Goal: Use online tool/utility: Utilize a website feature to perform a specific function

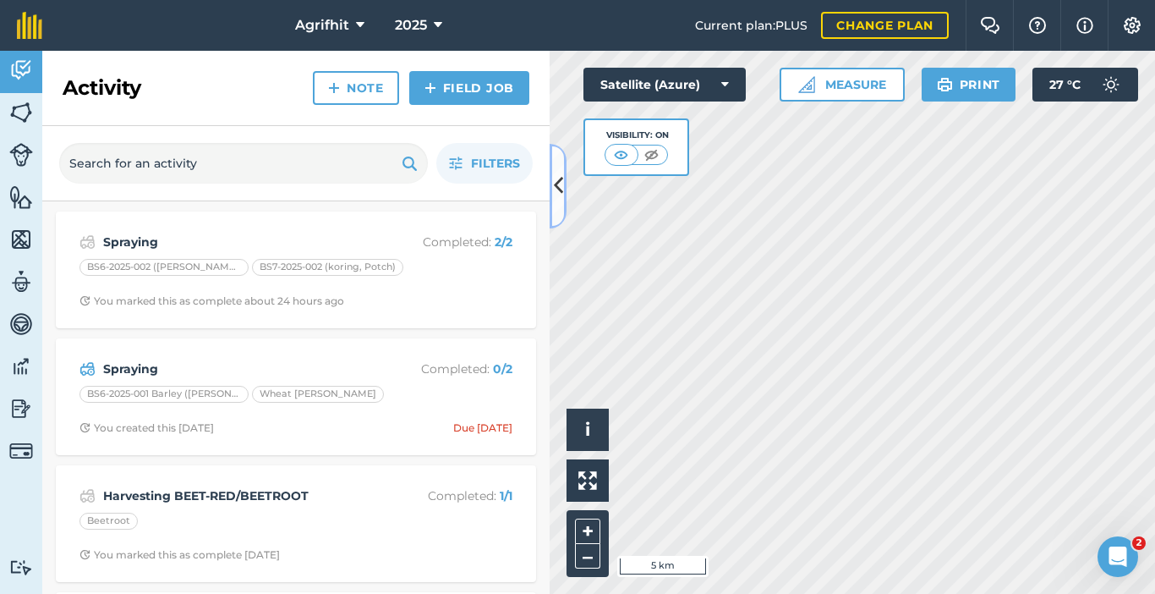
click at [555, 185] on icon at bounding box center [558, 186] width 9 height 30
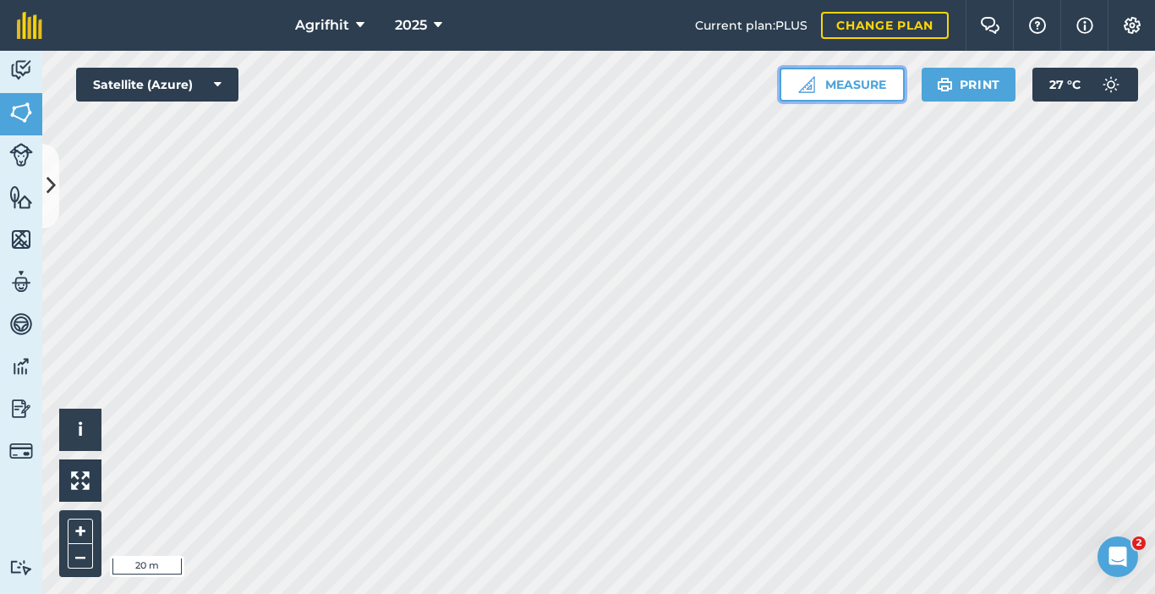
click at [866, 90] on button "Measure" at bounding box center [842, 85] width 125 height 34
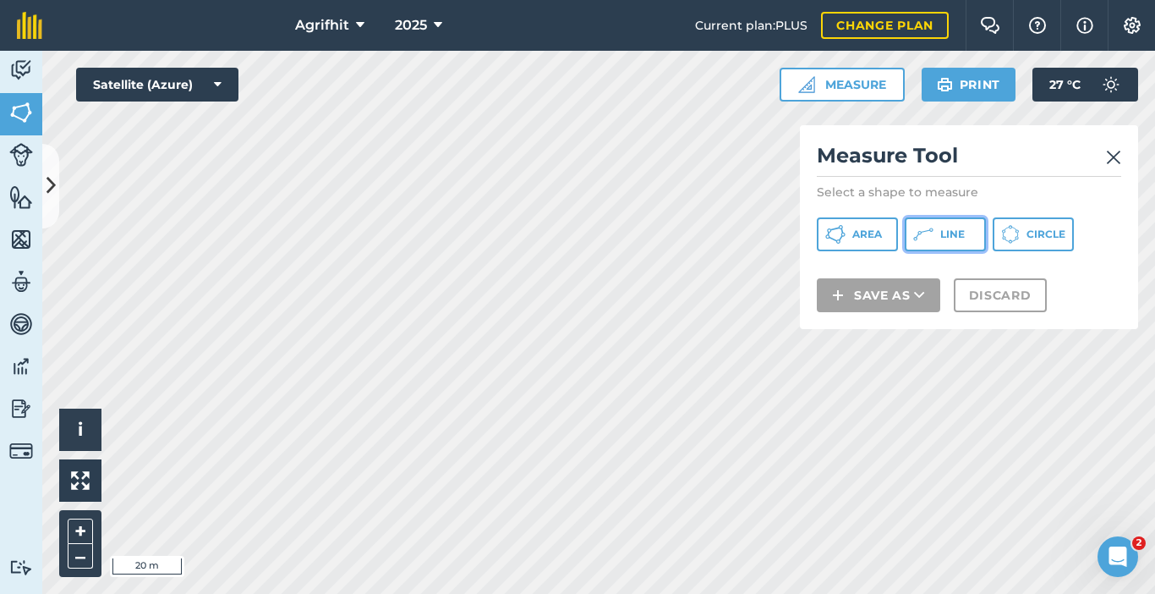
click at [949, 234] on span "Line" at bounding box center [952, 234] width 25 height 14
click at [1111, 145] on link at bounding box center [1113, 155] width 15 height 27
